Goal: Task Accomplishment & Management: Complete application form

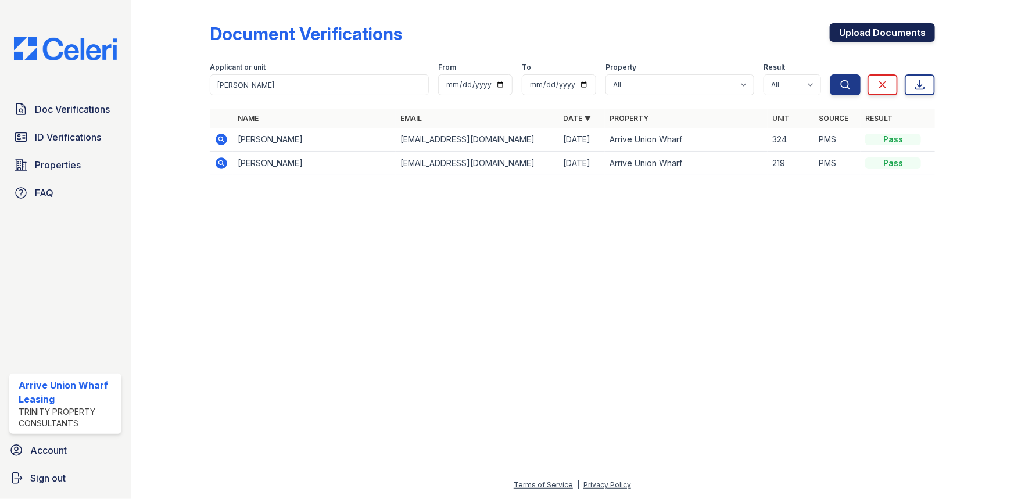
click at [903, 28] on link "Upload Documents" at bounding box center [882, 32] width 105 height 19
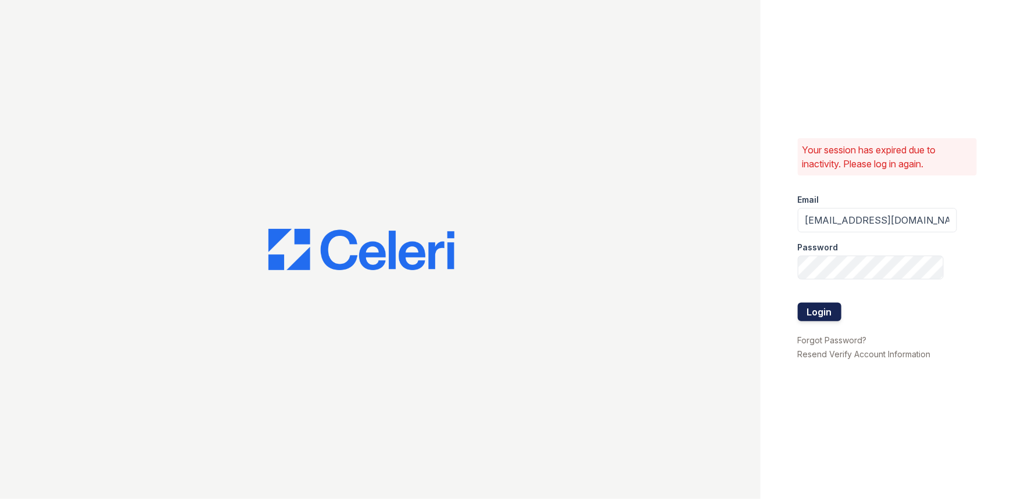
click at [816, 311] on button "Login" at bounding box center [820, 312] width 44 height 19
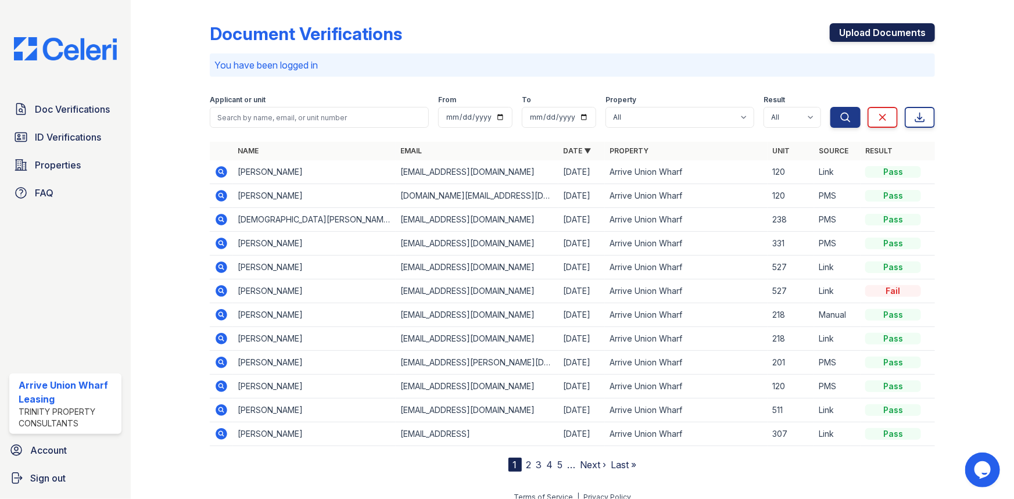
click at [853, 32] on link "Upload Documents" at bounding box center [882, 32] width 105 height 19
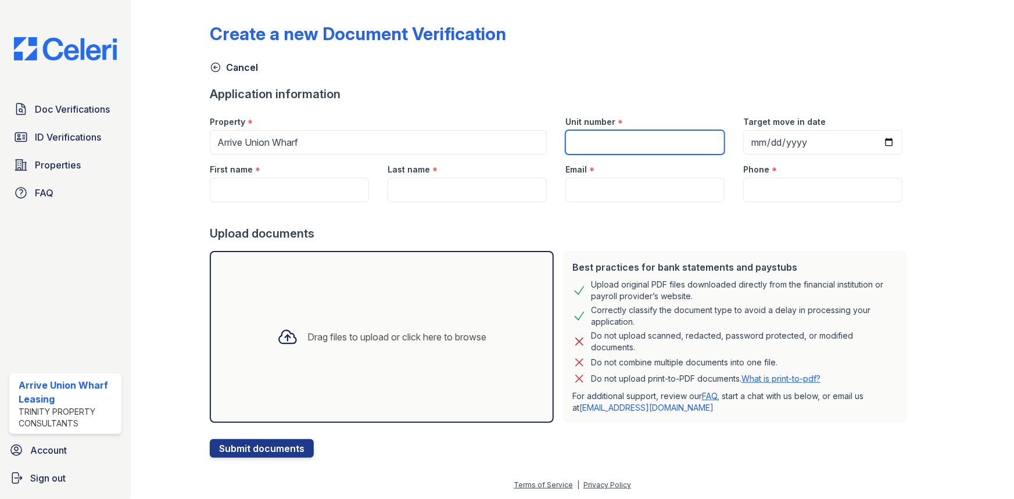
click at [640, 145] on input "Unit number" at bounding box center [645, 142] width 159 height 24
type input "358"
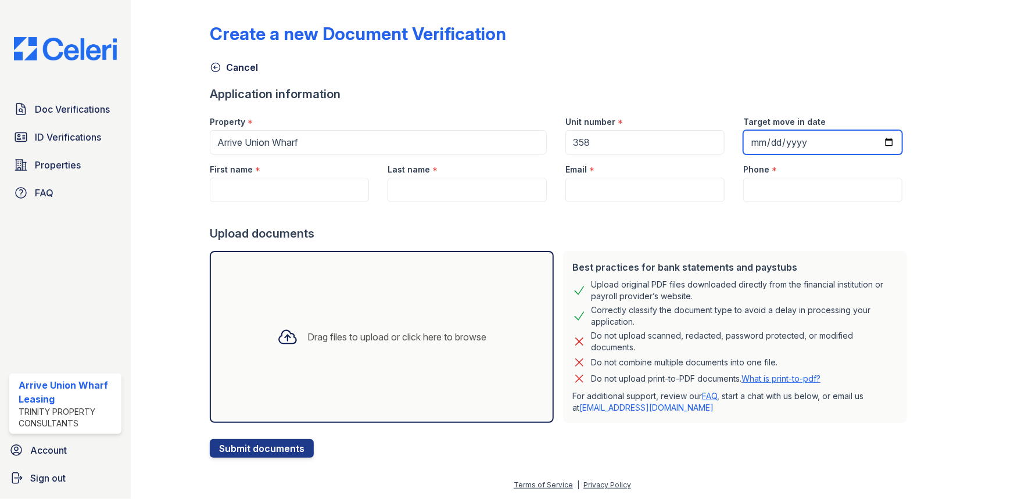
click at [743, 142] on input "Target move in date" at bounding box center [822, 142] width 159 height 24
type input "2025-11-07"
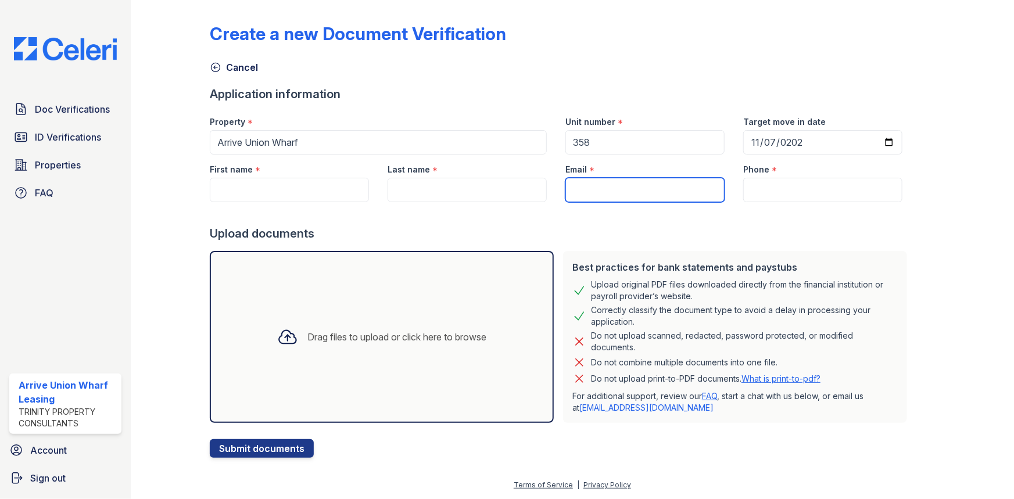
click at [640, 187] on input "Email" at bounding box center [645, 190] width 159 height 24
click at [625, 186] on input "Email" at bounding box center [645, 190] width 159 height 24
paste input "[EMAIL_ADDRESS][DOMAIN_NAME]"
type input "[EMAIL_ADDRESS][DOMAIN_NAME]"
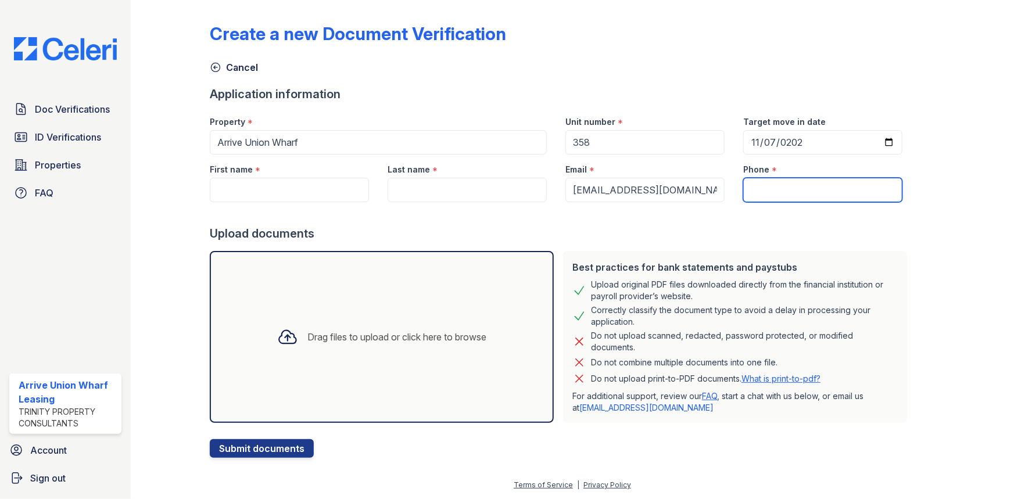
click at [789, 192] on input "Phone" at bounding box center [822, 190] width 159 height 24
type input "v"
paste input "(203) 444-8996"
type input "(203) 444-8996"
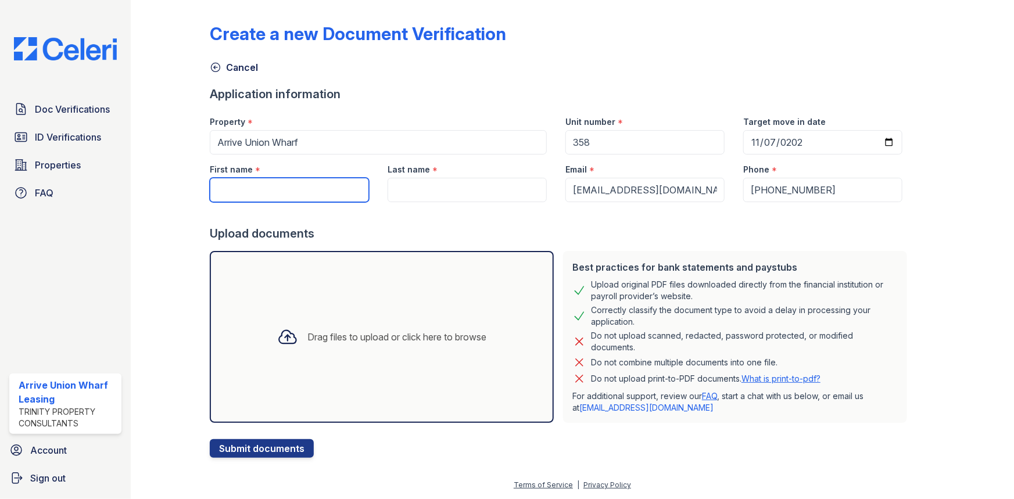
click at [269, 192] on input "First name" at bounding box center [289, 190] width 159 height 24
type input "[PERSON_NAME]"
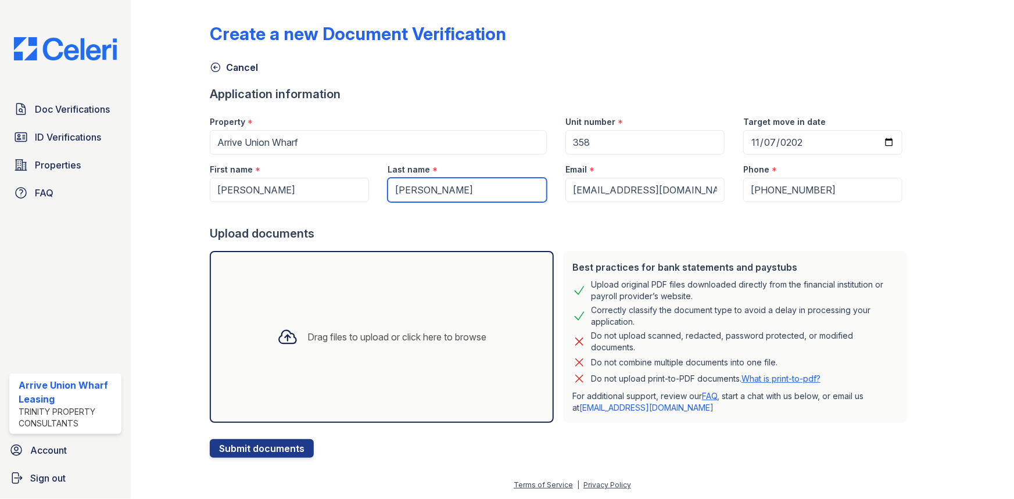
type input "[PERSON_NAME]"
click at [388, 330] on div "Drag files to upload or click here to browse" at bounding box center [397, 337] width 179 height 14
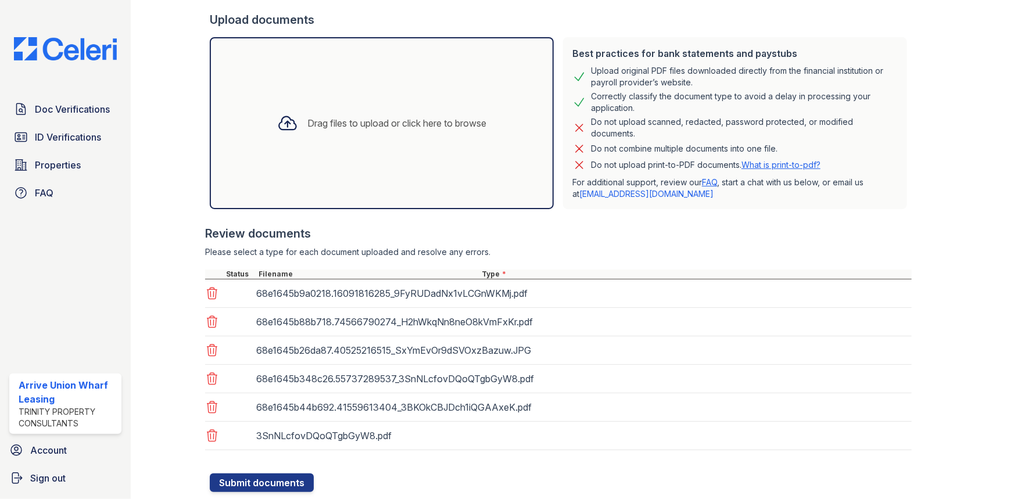
scroll to position [245, 0]
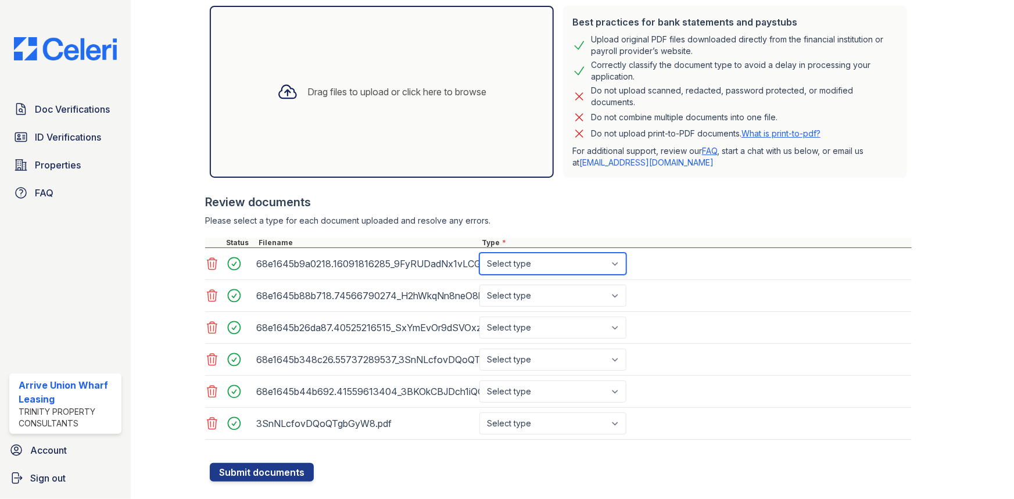
click at [585, 265] on select "Select type Paystub Bank Statement Offer Letter Tax Documents Benefit Award Let…" at bounding box center [553, 264] width 147 height 22
select select "paystub"
click at [480, 253] on select "Select type Paystub Bank Statement Offer Letter Tax Documents Benefit Award Let…" at bounding box center [553, 264] width 147 height 22
click at [572, 290] on select "Select type Paystub Bank Statement Offer Letter Tax Documents Benefit Award Let…" at bounding box center [553, 296] width 147 height 22
select select "paystub"
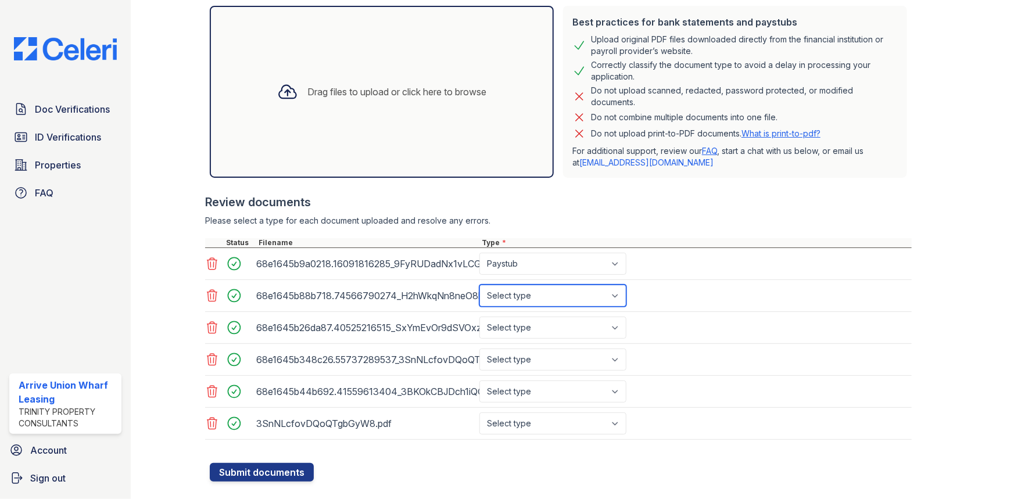
click at [480, 285] on select "Select type Paystub Bank Statement Offer Letter Tax Documents Benefit Award Let…" at bounding box center [553, 296] width 147 height 22
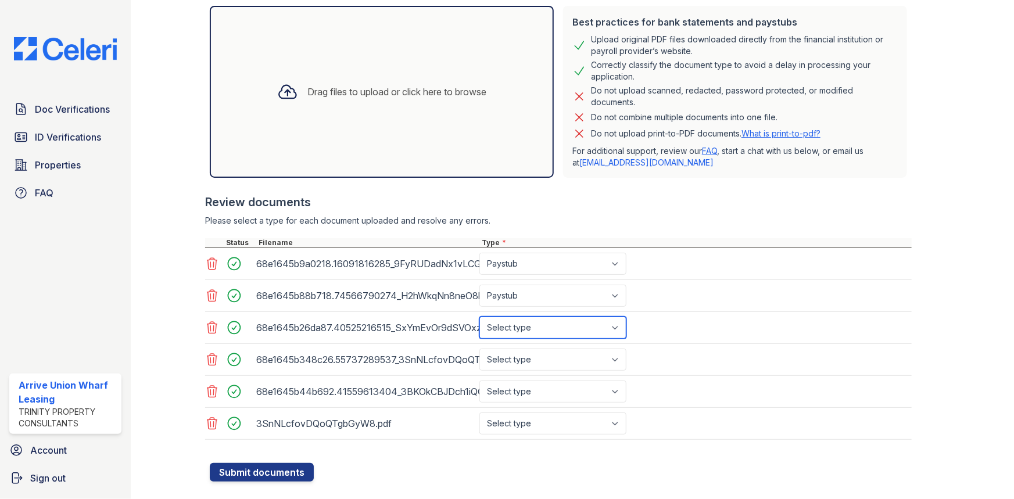
drag, startPoint x: 559, startPoint y: 320, endPoint x: 559, endPoint y: 327, distance: 7.0
click at [559, 321] on select "Select type Paystub Bank Statement Offer Letter Tax Documents Benefit Award Let…" at bounding box center [553, 328] width 147 height 22
select select "paystub"
click at [480, 317] on select "Select type Paystub Bank Statement Offer Letter Tax Documents Benefit Award Let…" at bounding box center [553, 328] width 147 height 22
click at [552, 362] on select "Select type Paystub Bank Statement Offer Letter Tax Documents Benefit Award Let…" at bounding box center [553, 360] width 147 height 22
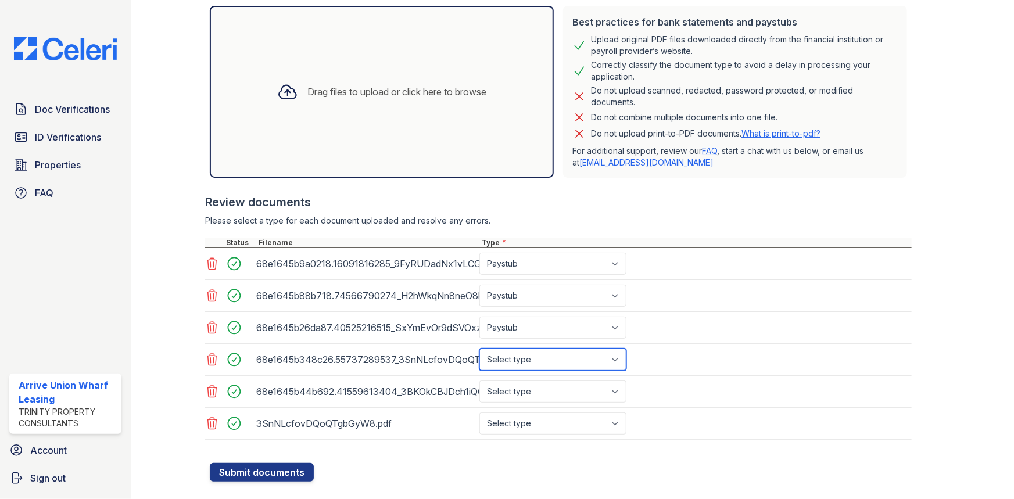
select select "paystub"
click at [480, 349] on select "Select type Paystub Bank Statement Offer Letter Tax Documents Benefit Award Let…" at bounding box center [553, 360] width 147 height 22
drag, startPoint x: 551, startPoint y: 380, endPoint x: 552, endPoint y: 389, distance: 9.3
click at [551, 382] on select "Select type Paystub Bank Statement Offer Letter Tax Documents Benefit Award Let…" at bounding box center [553, 392] width 147 height 22
select select "paystub"
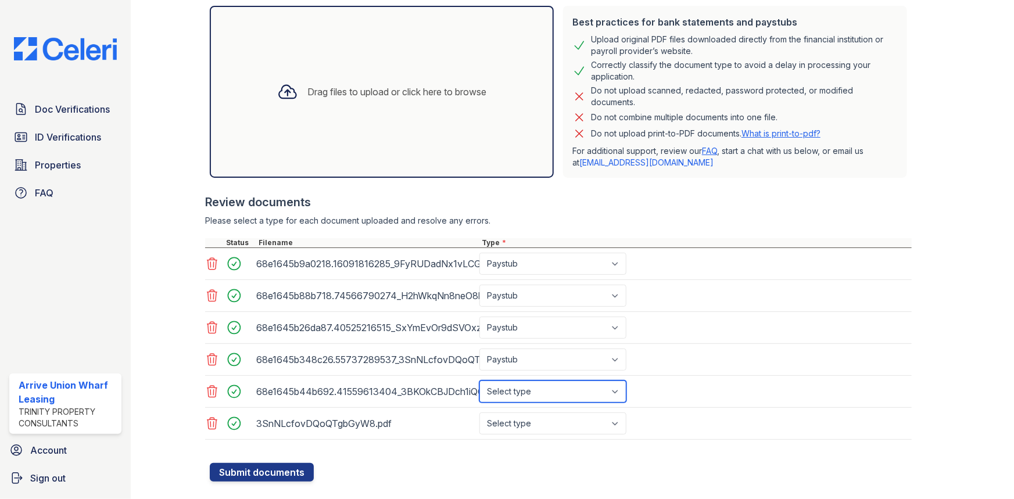
click at [480, 381] on select "Select type Paystub Bank Statement Offer Letter Tax Documents Benefit Award Let…" at bounding box center [553, 392] width 147 height 22
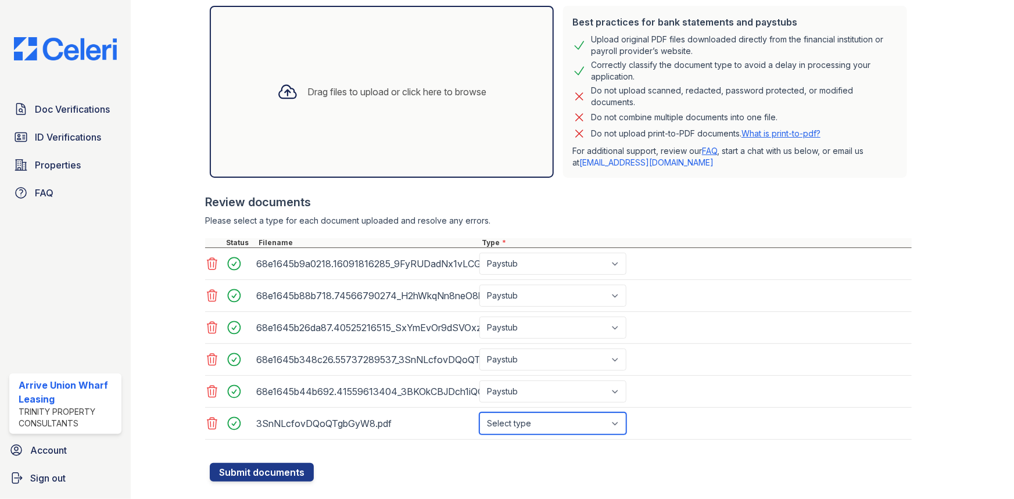
click at [534, 420] on select "Select type Paystub Bank Statement Offer Letter Tax Documents Benefit Award Let…" at bounding box center [553, 424] width 147 height 22
select select "paystub"
click at [480, 413] on select "Select type Paystub Bank Statement Offer Letter Tax Documents Benefit Award Let…" at bounding box center [553, 424] width 147 height 22
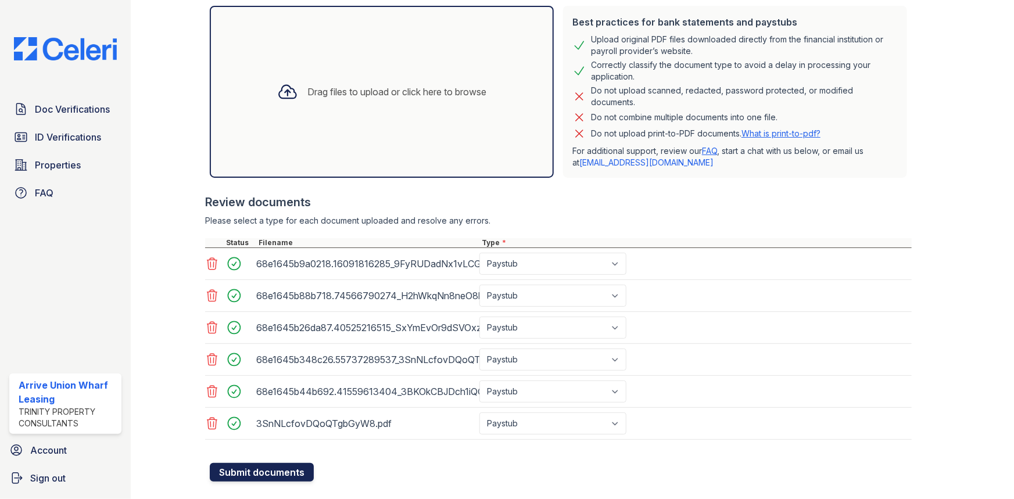
click at [276, 470] on button "Submit documents" at bounding box center [262, 472] width 104 height 19
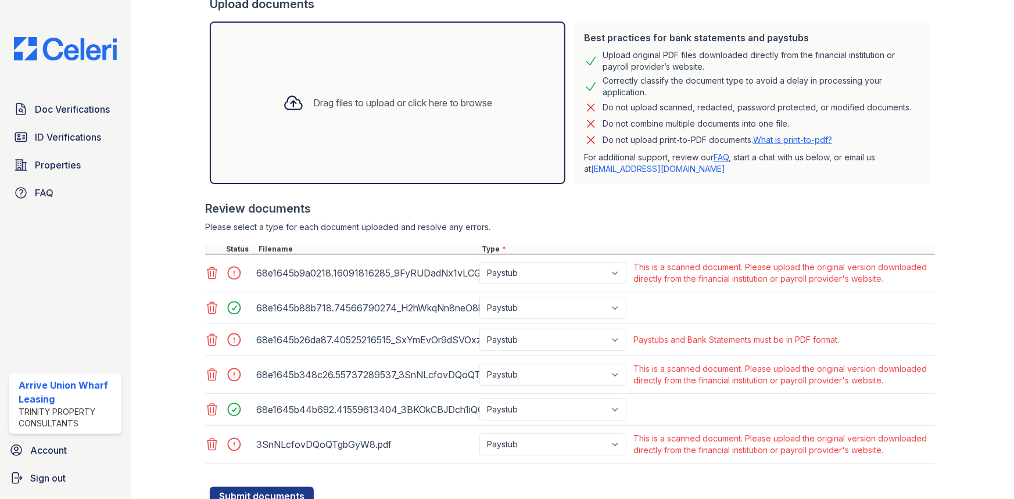
scroll to position [342, 0]
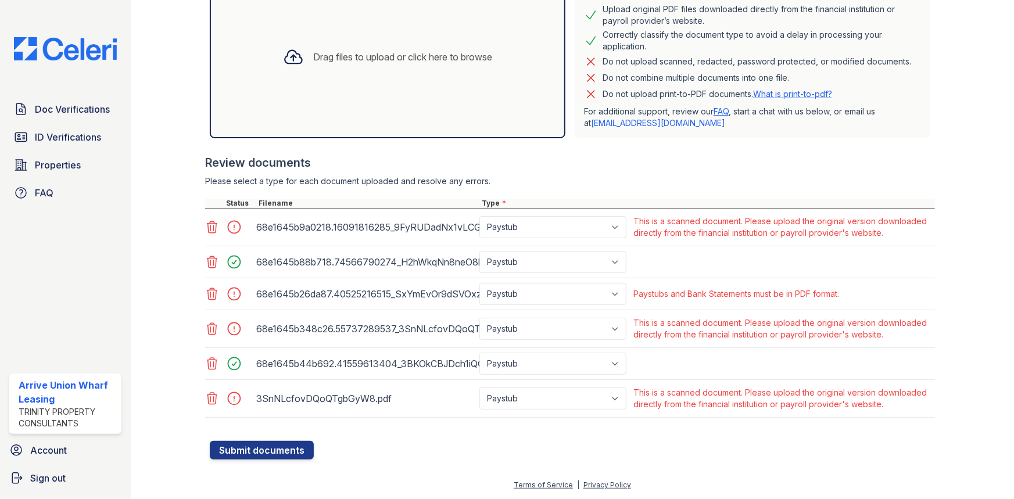
click at [208, 256] on icon at bounding box center [213, 262] width 10 height 12
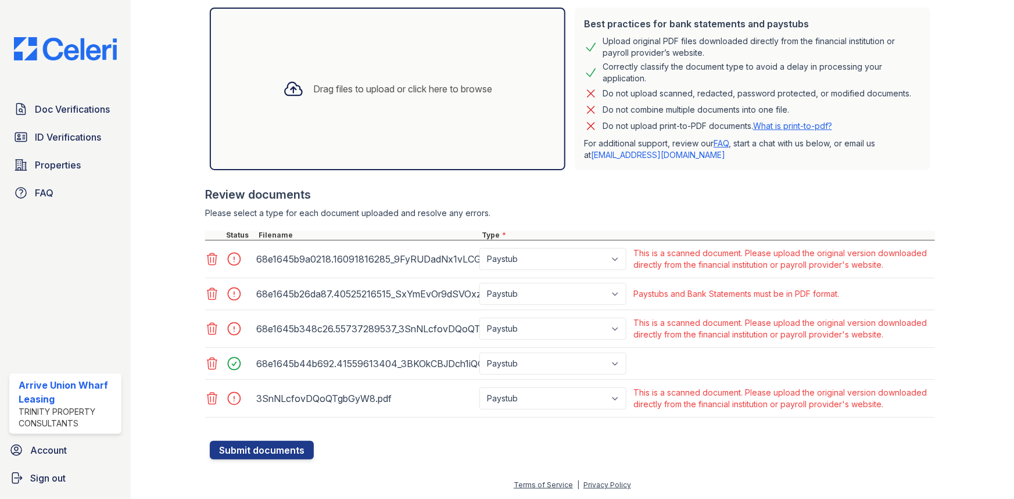
click at [209, 252] on icon at bounding box center [212, 259] width 14 height 14
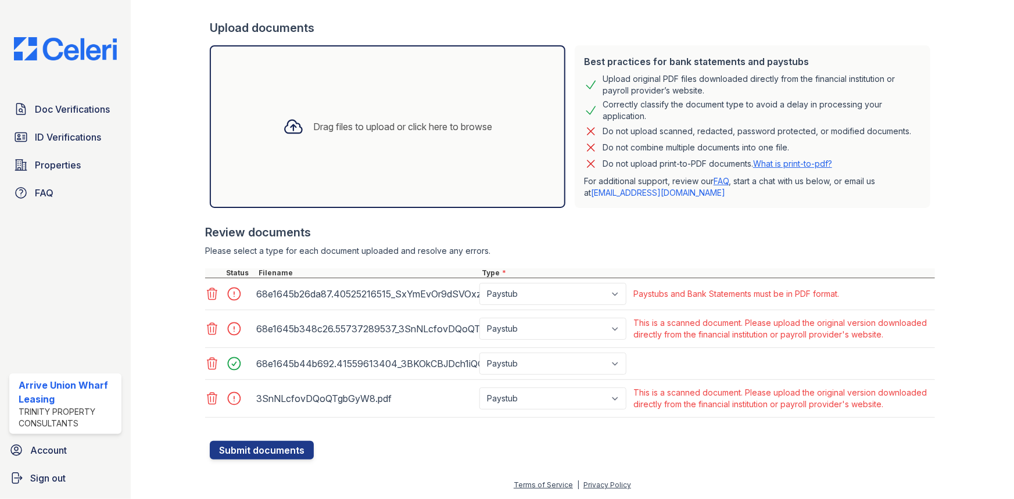
click at [210, 288] on icon at bounding box center [213, 294] width 10 height 12
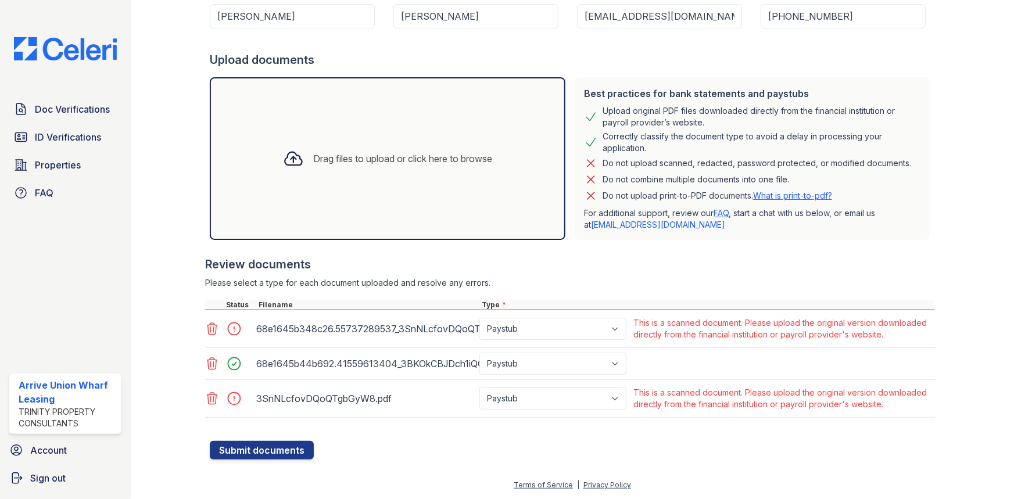
click at [212, 322] on icon at bounding box center [212, 329] width 14 height 14
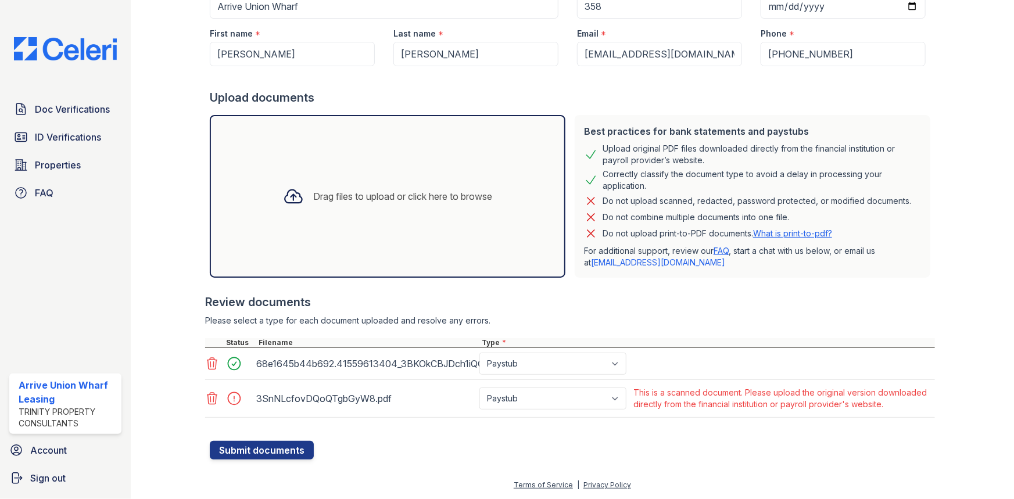
click at [213, 358] on icon at bounding box center [213, 364] width 10 height 12
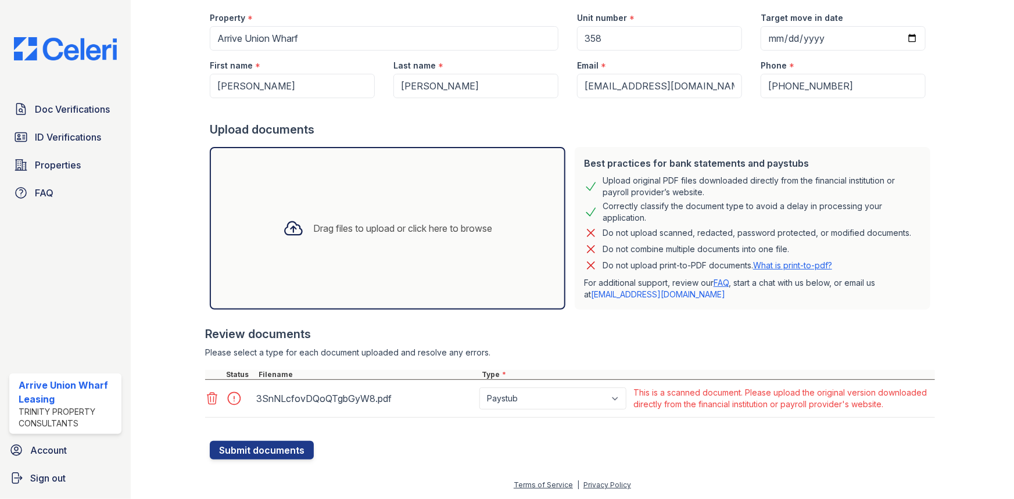
click at [212, 395] on icon at bounding box center [212, 399] width 14 height 14
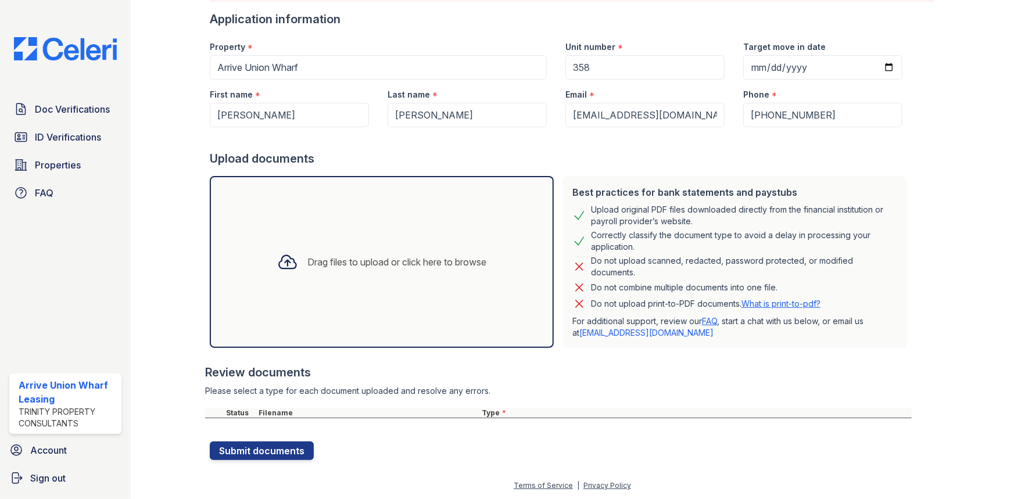
click at [308, 259] on div "Drag files to upload or click here to browse" at bounding box center [397, 262] width 179 height 14
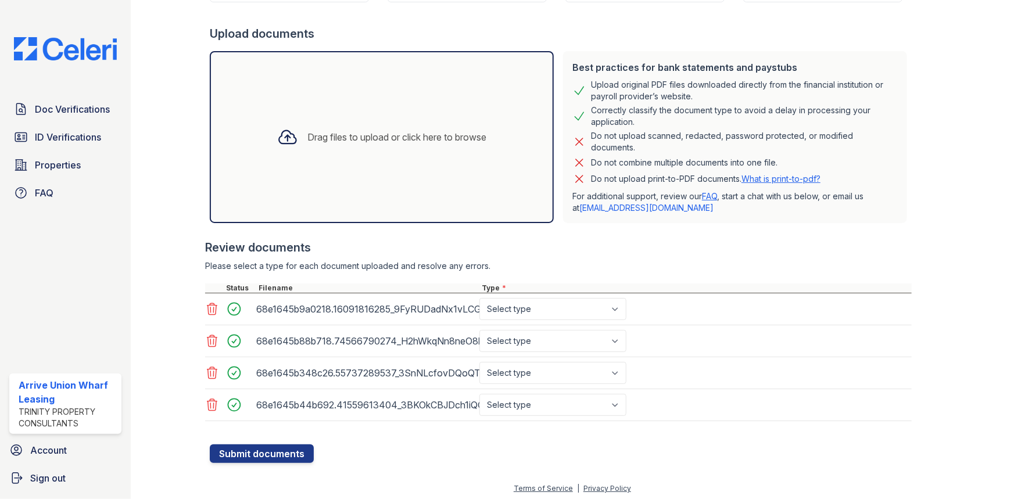
scroll to position [234, 0]
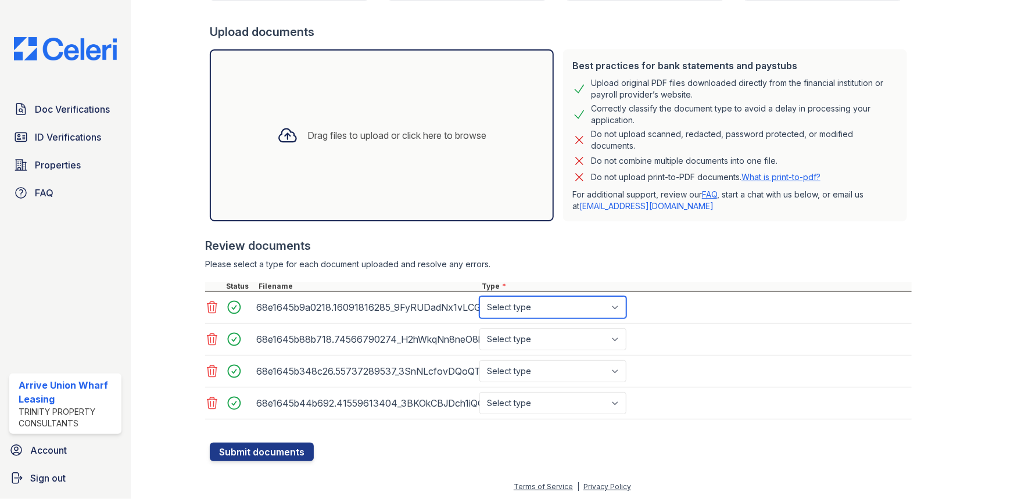
click at [535, 309] on select "Select type Paystub Bank Statement Offer Letter Tax Documents Benefit Award Let…" at bounding box center [553, 307] width 147 height 22
select select "paystub"
click at [480, 296] on select "Select type Paystub Bank Statement Offer Letter Tax Documents Benefit Award Let…" at bounding box center [553, 307] width 147 height 22
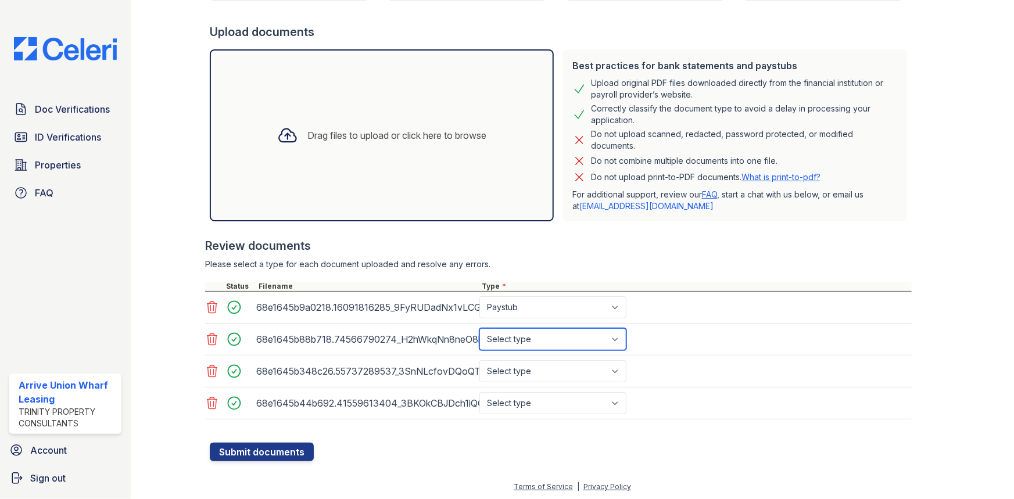
click at [532, 338] on select "Select type Paystub Bank Statement Offer Letter Tax Documents Benefit Award Let…" at bounding box center [553, 339] width 147 height 22
select select "paystub"
click at [480, 328] on select "Select type Paystub Bank Statement Offer Letter Tax Documents Benefit Award Let…" at bounding box center [553, 339] width 147 height 22
drag, startPoint x: 530, startPoint y: 370, endPoint x: 530, endPoint y: 380, distance: 9.9
click at [530, 370] on select "Select type Paystub Bank Statement Offer Letter Tax Documents Benefit Award Let…" at bounding box center [553, 371] width 147 height 22
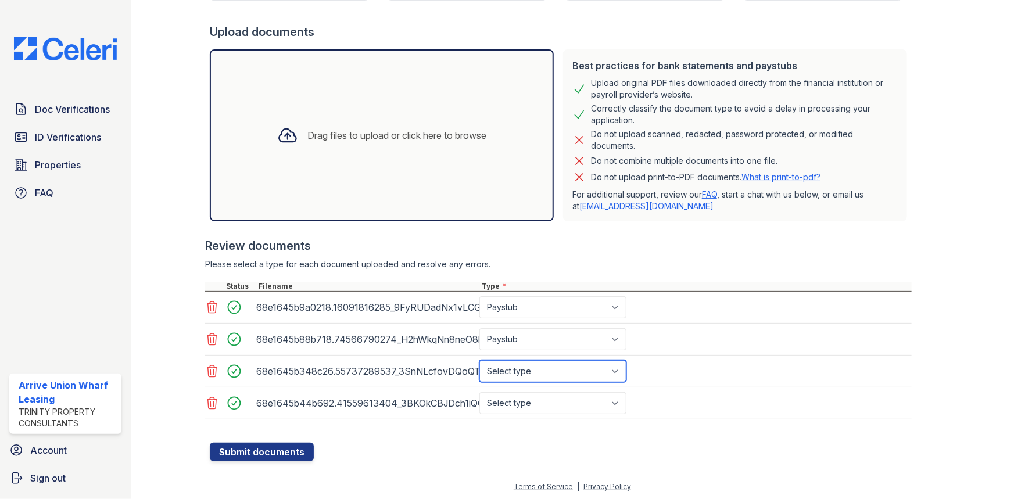
select select "paystub"
click at [480, 360] on select "Select type Paystub Bank Statement Offer Letter Tax Documents Benefit Award Let…" at bounding box center [553, 371] width 147 height 22
click at [530, 404] on select "Select type Paystub Bank Statement Offer Letter Tax Documents Benefit Award Let…" at bounding box center [553, 403] width 147 height 22
select select "paystub"
click at [480, 392] on select "Select type Paystub Bank Statement Offer Letter Tax Documents Benefit Award Let…" at bounding box center [553, 403] width 147 height 22
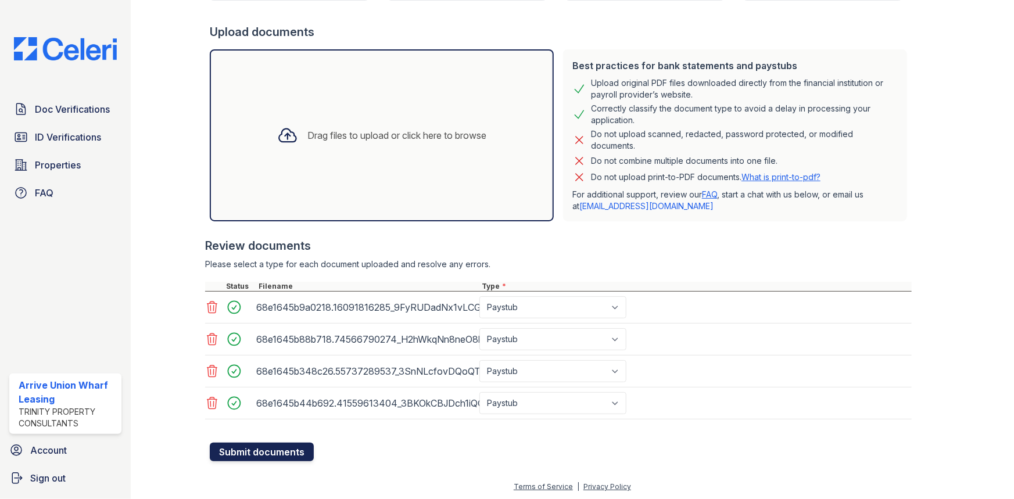
click at [283, 449] on button "Submit documents" at bounding box center [262, 452] width 104 height 19
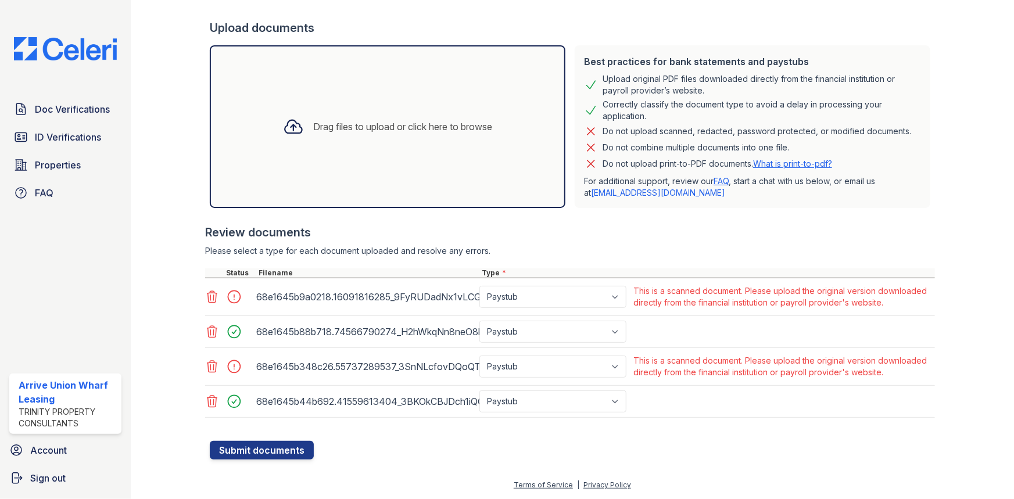
scroll to position [260, 0]
click at [215, 360] on icon at bounding box center [212, 367] width 14 height 14
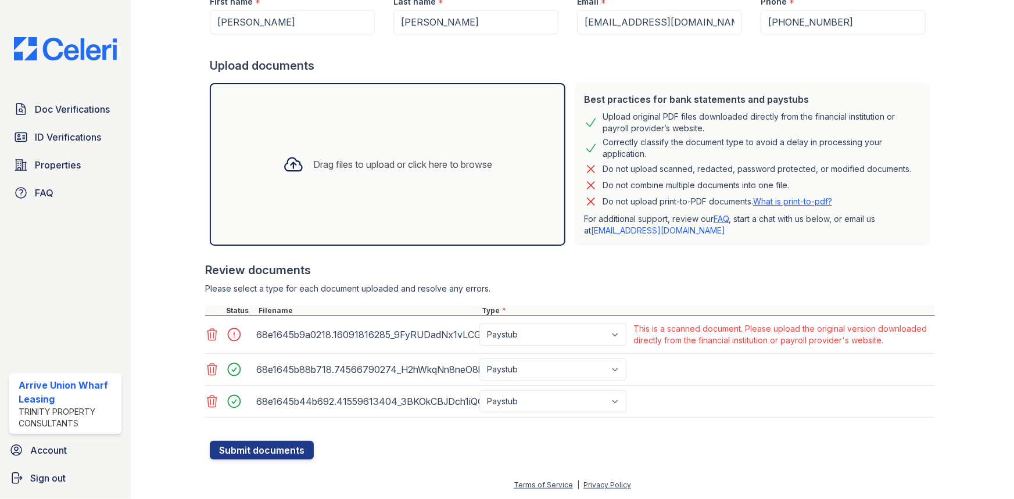
scroll to position [211, 0]
click at [212, 330] on icon at bounding box center [212, 335] width 14 height 14
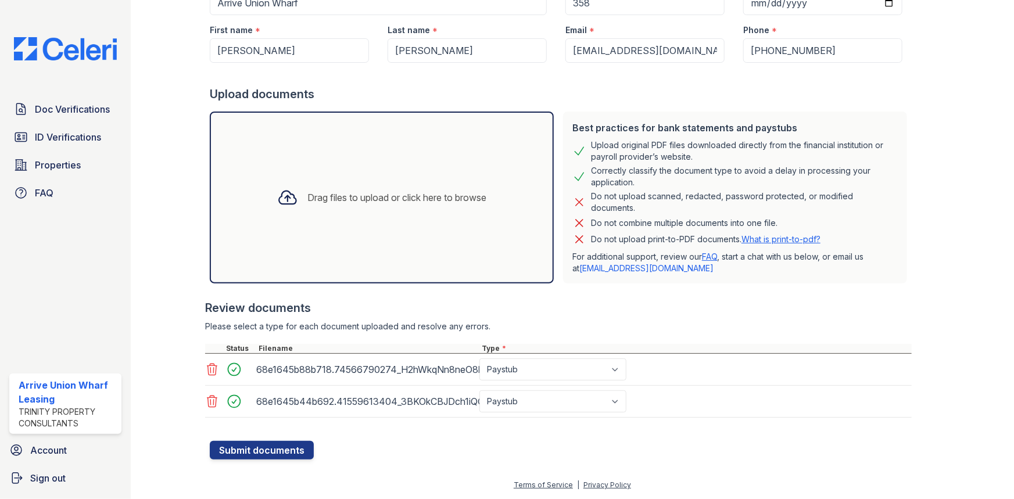
scroll to position [171, 0]
click at [256, 453] on button "Submit documents" at bounding box center [262, 451] width 104 height 19
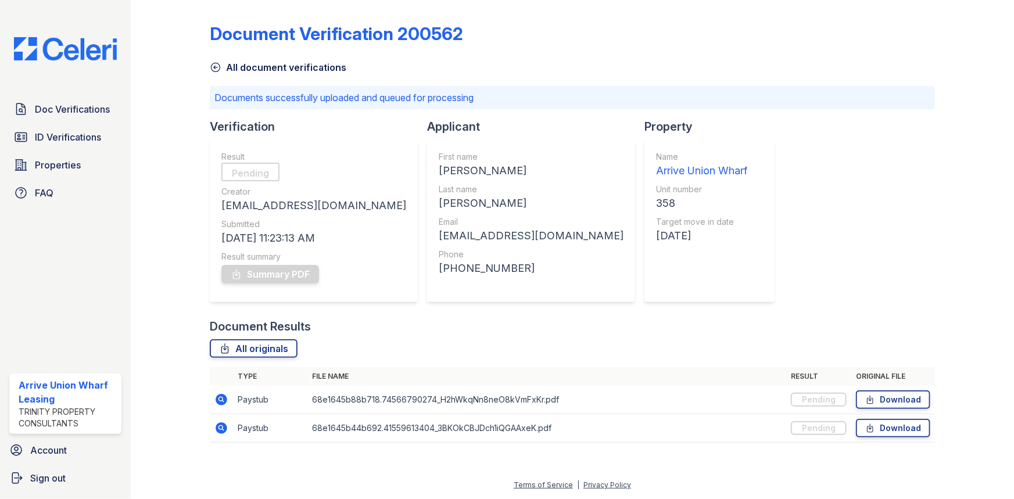
click at [213, 400] on td at bounding box center [221, 400] width 23 height 28
click at [223, 401] on icon at bounding box center [222, 400] width 12 height 12
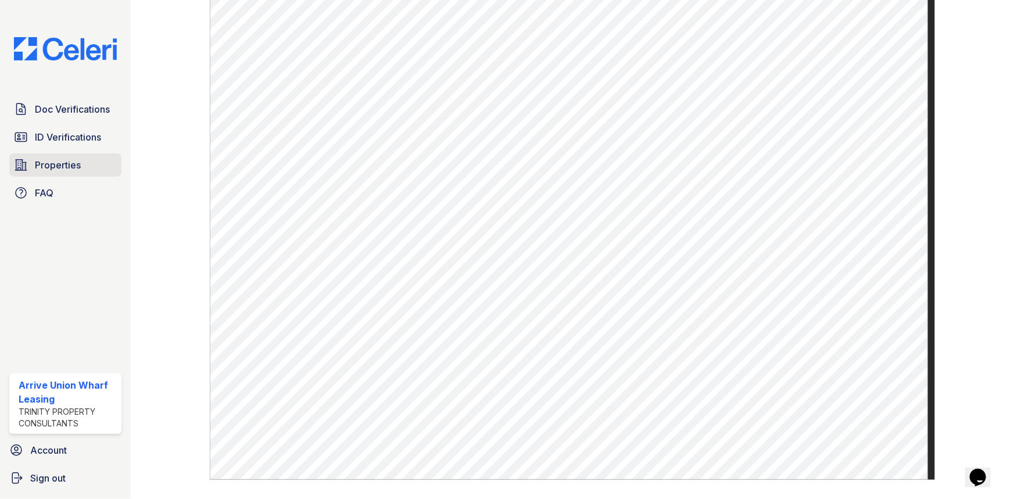
scroll to position [317, 0]
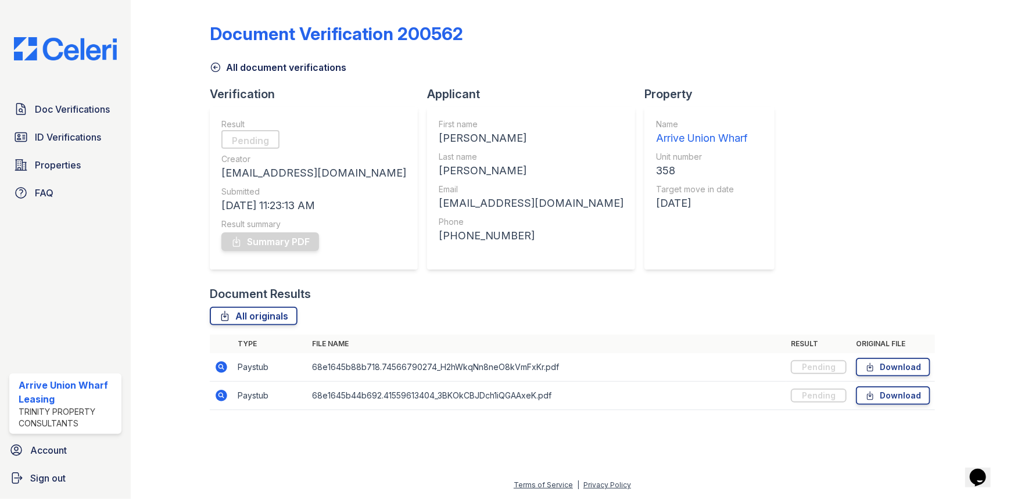
click at [226, 394] on icon at bounding box center [222, 396] width 12 height 12
click at [221, 366] on icon at bounding box center [220, 366] width 3 height 3
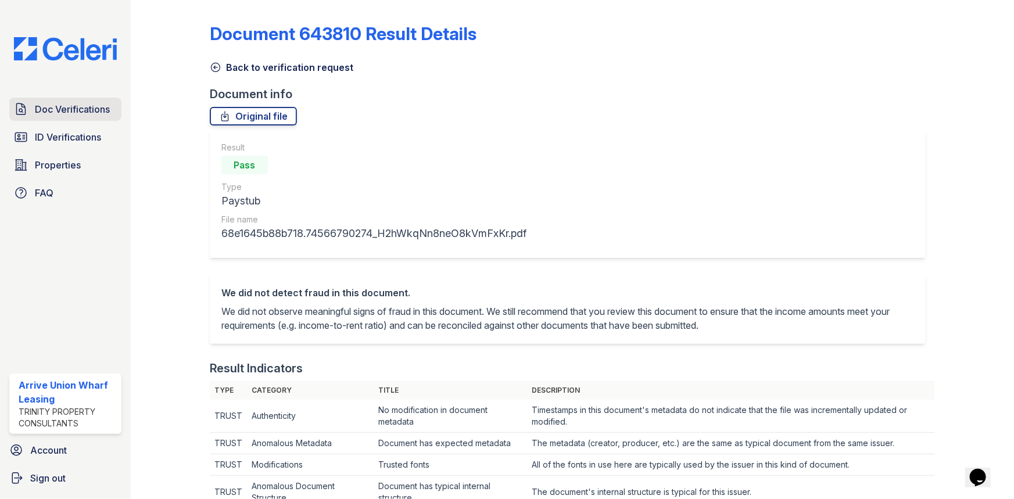
click at [55, 108] on span "Doc Verifications" at bounding box center [72, 109] width 75 height 14
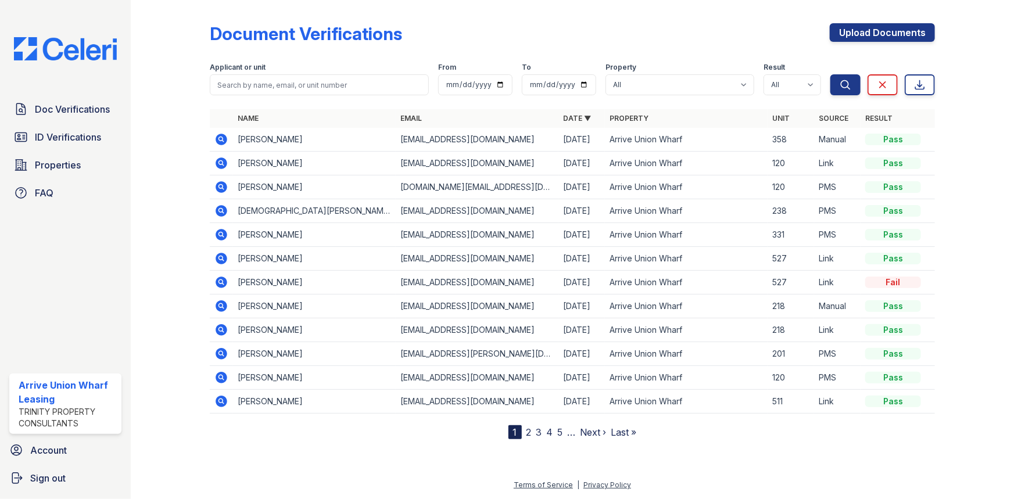
click at [227, 137] on icon at bounding box center [221, 140] width 14 height 14
